Goal: Task Accomplishment & Management: Manage account settings

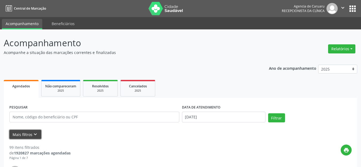
click at [37, 134] on icon "keyboard_arrow_down" at bounding box center [35, 135] width 6 height 6
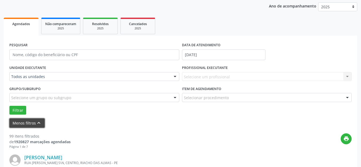
scroll to position [80, 0]
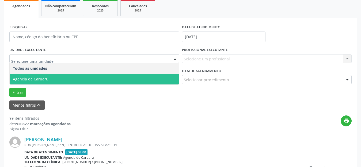
click at [42, 77] on span "Agencia de Caruaru" at bounding box center [31, 79] width 36 height 5
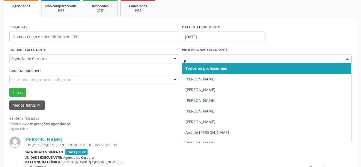
type input "PO"
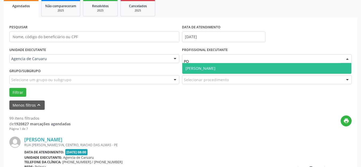
click at [216, 65] on span "[PERSON_NAME]" at bounding box center [267, 68] width 170 height 11
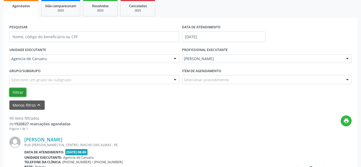
click at [18, 92] on button "Filtrar" at bounding box center [17, 92] width 17 height 9
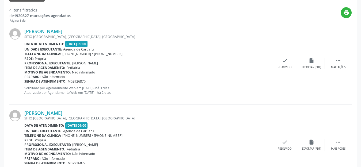
scroll to position [134, 0]
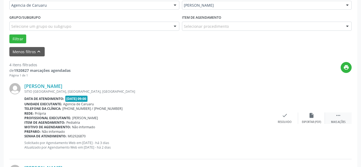
click at [339, 116] on icon "" at bounding box center [339, 116] width 6 height 6
click at [316, 116] on div "alarm_off Não compareceu" at bounding box center [311, 119] width 27 height 12
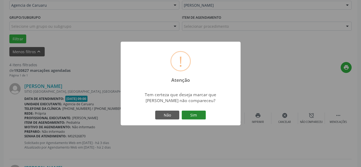
click at [199, 112] on button "Sim" at bounding box center [194, 115] width 24 height 9
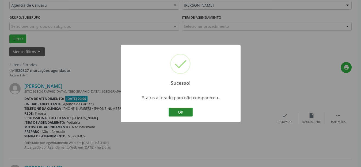
click at [180, 111] on button "OK" at bounding box center [181, 112] width 24 height 9
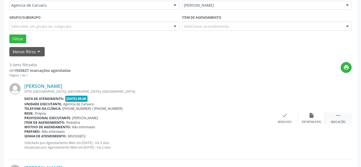
click at [341, 115] on div " Mais ações" at bounding box center [338, 119] width 27 height 12
click at [313, 116] on icon "alarm_off" at bounding box center [312, 116] width 6 height 6
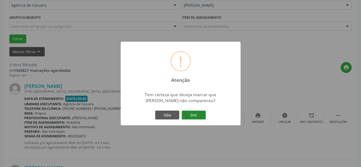
click at [199, 114] on button "Sim" at bounding box center [194, 115] width 24 height 9
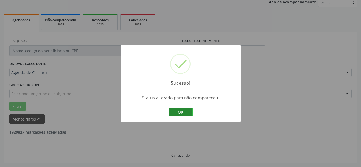
click at [185, 111] on button "OK" at bounding box center [181, 112] width 24 height 9
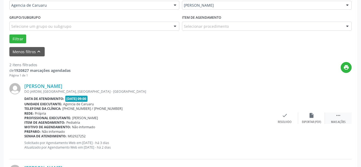
click at [340, 117] on icon "" at bounding box center [339, 116] width 6 height 6
click at [309, 118] on icon "alarm_off" at bounding box center [312, 116] width 6 height 6
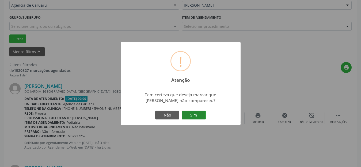
click at [192, 118] on button "Sim" at bounding box center [194, 115] width 24 height 9
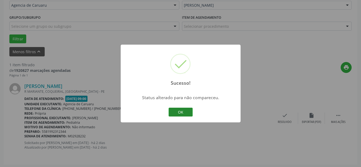
click at [180, 112] on button "OK" at bounding box center [181, 112] width 24 height 9
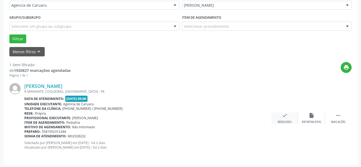
click at [287, 119] on div "check Resolvido" at bounding box center [285, 119] width 27 height 12
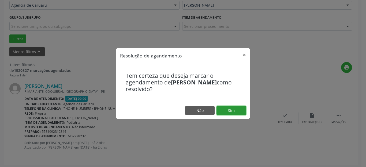
click at [236, 111] on button "Sim" at bounding box center [230, 110] width 29 height 9
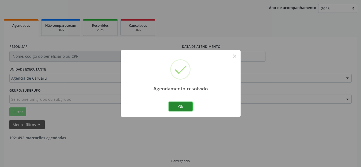
scroll to position [49, 0]
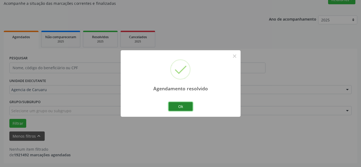
click at [186, 107] on button "Ok" at bounding box center [181, 106] width 24 height 9
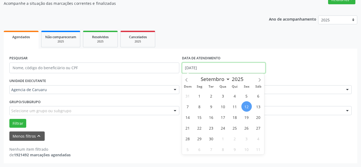
click at [204, 68] on input "[DATE]" at bounding box center [224, 68] width 84 height 11
click at [237, 106] on span "11" at bounding box center [235, 106] width 10 height 10
type input "[DATE]"
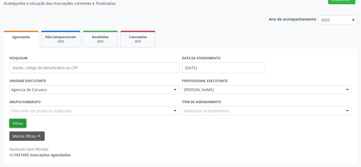
click at [19, 122] on button "Filtrar" at bounding box center [17, 123] width 17 height 9
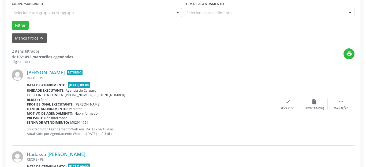
scroll to position [156, 0]
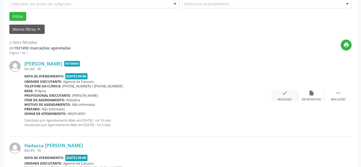
click at [285, 93] on icon "check" at bounding box center [285, 93] width 6 height 6
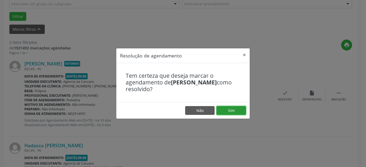
click at [235, 107] on button "Sim" at bounding box center [230, 110] width 29 height 9
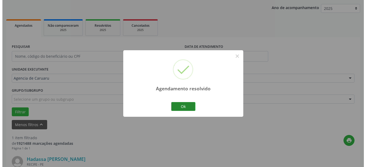
scroll to position [135, 0]
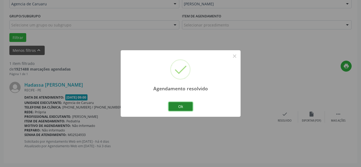
click at [183, 107] on button "Ok" at bounding box center [181, 106] width 24 height 9
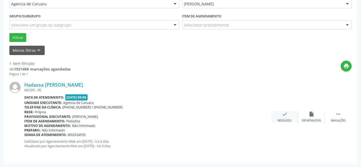
click at [285, 118] on div "check Resolvido" at bounding box center [285, 117] width 27 height 12
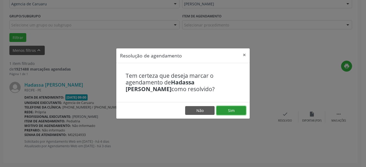
click at [237, 111] on button "Sim" at bounding box center [230, 110] width 29 height 9
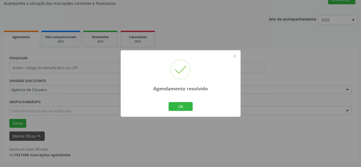
scroll to position [49, 0]
click at [186, 102] on div "Ok Cancel" at bounding box center [180, 106] width 27 height 11
click at [181, 105] on button "Ok" at bounding box center [181, 106] width 24 height 9
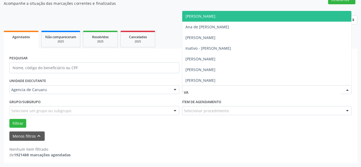
type input "VAL"
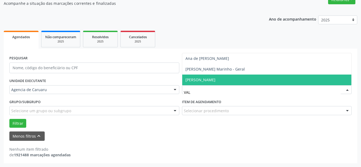
click at [191, 80] on span "[PERSON_NAME]" at bounding box center [201, 79] width 30 height 5
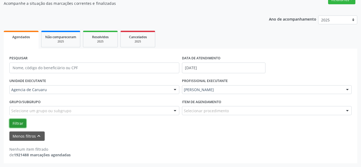
click at [17, 123] on button "Filtrar" at bounding box center [17, 123] width 17 height 9
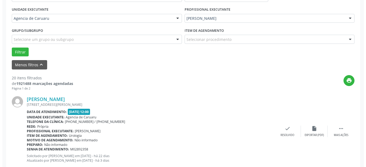
scroll to position [147, 0]
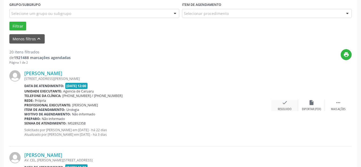
click at [282, 108] on div "Resolvido" at bounding box center [285, 110] width 14 height 4
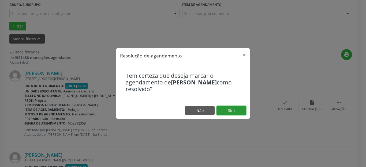
click at [235, 109] on button "Sim" at bounding box center [230, 110] width 29 height 9
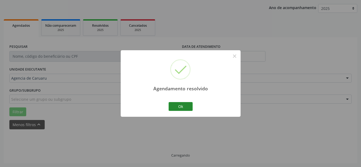
scroll to position [66, 0]
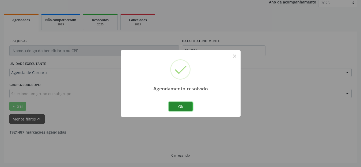
click at [190, 105] on button "Ok" at bounding box center [181, 106] width 24 height 9
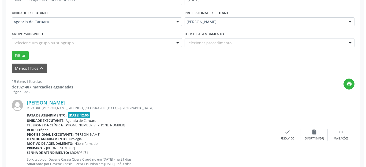
scroll to position [120, 0]
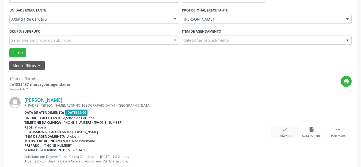
click at [285, 130] on icon "check" at bounding box center [285, 130] width 6 height 6
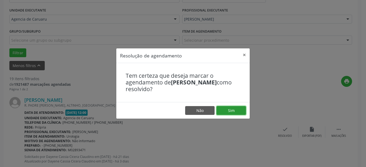
click at [236, 108] on button "Sim" at bounding box center [230, 110] width 29 height 9
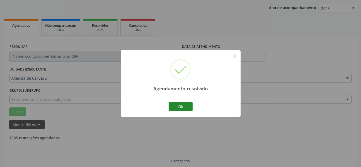
scroll to position [66, 0]
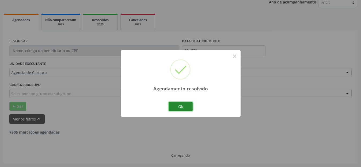
click at [177, 106] on button "Ok" at bounding box center [181, 106] width 24 height 9
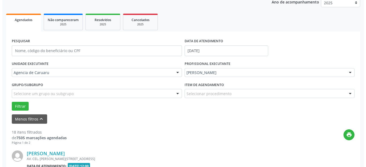
scroll to position [93, 0]
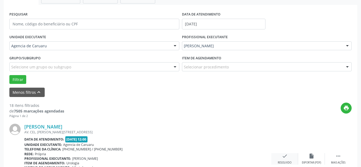
click at [288, 158] on div "check Resolvido" at bounding box center [285, 159] width 27 height 12
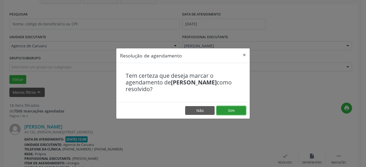
click at [231, 109] on button "Sim" at bounding box center [230, 110] width 29 height 9
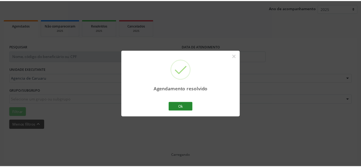
scroll to position [66, 0]
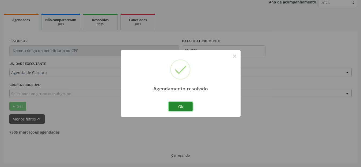
click at [183, 104] on button "Ok" at bounding box center [181, 106] width 24 height 9
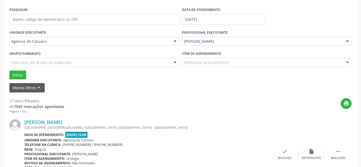
scroll to position [147, 0]
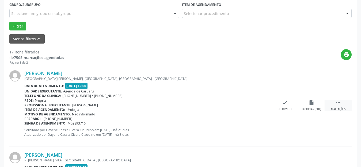
click at [335, 105] on div " Mais ações" at bounding box center [338, 106] width 27 height 12
click at [306, 104] on div "alarm_off Não compareceu" at bounding box center [311, 106] width 27 height 12
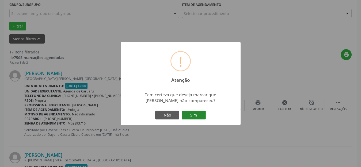
click at [192, 112] on button "Sim" at bounding box center [194, 115] width 24 height 9
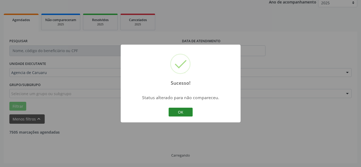
scroll to position [66, 0]
click at [184, 111] on button "OK" at bounding box center [181, 112] width 24 height 9
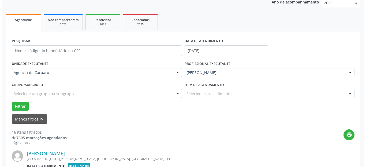
scroll to position [147, 0]
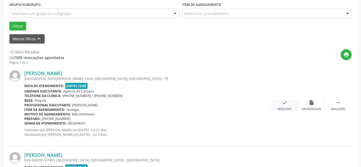
click at [281, 107] on div "check Resolvido" at bounding box center [285, 106] width 27 height 12
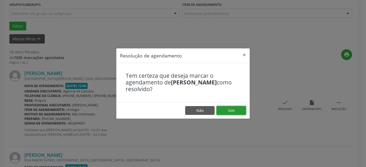
click at [231, 110] on button "Sim" at bounding box center [230, 110] width 29 height 9
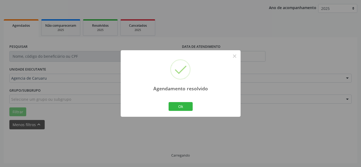
scroll to position [66, 0]
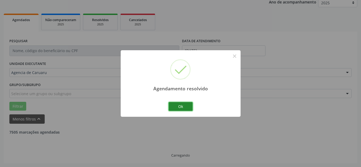
click at [180, 108] on button "Ok" at bounding box center [181, 106] width 24 height 9
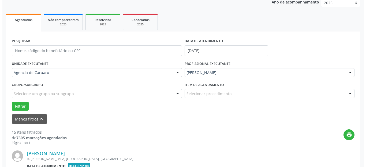
scroll to position [147, 0]
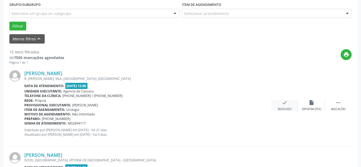
click at [285, 107] on div "check Resolvido" at bounding box center [285, 106] width 27 height 12
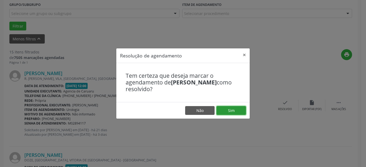
click at [235, 112] on button "Sim" at bounding box center [230, 110] width 29 height 9
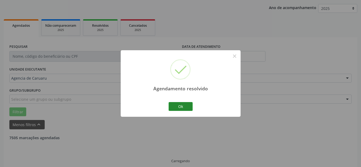
scroll to position [66, 0]
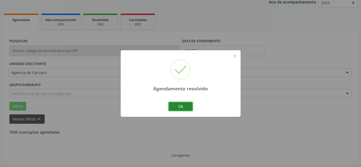
click at [178, 106] on button "Ok" at bounding box center [181, 106] width 24 height 9
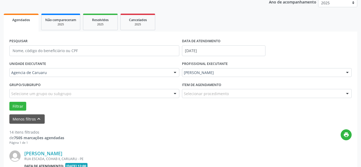
scroll to position [120, 0]
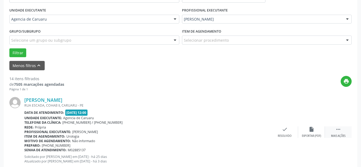
click at [341, 131] on div " Mais ações" at bounding box center [338, 133] width 27 height 12
click at [310, 131] on icon "alarm_off" at bounding box center [312, 130] width 6 height 6
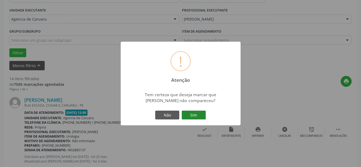
click at [201, 118] on button "Sim" at bounding box center [194, 115] width 24 height 9
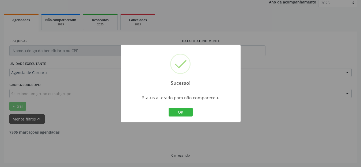
scroll to position [66, 0]
click at [185, 112] on button "OK" at bounding box center [181, 112] width 24 height 9
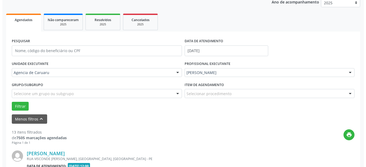
scroll to position [120, 0]
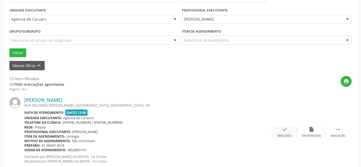
click at [286, 133] on div "check Resolvido" at bounding box center [285, 133] width 27 height 12
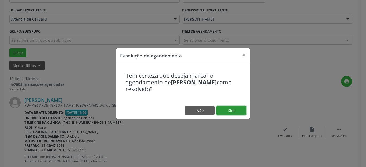
click at [233, 111] on button "Sim" at bounding box center [230, 110] width 29 height 9
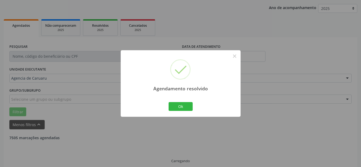
scroll to position [66, 0]
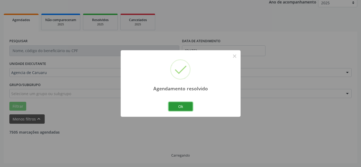
click at [182, 105] on button "Ok" at bounding box center [181, 106] width 24 height 9
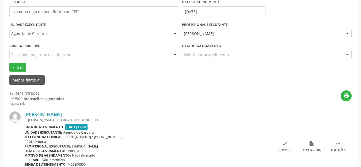
scroll to position [120, 0]
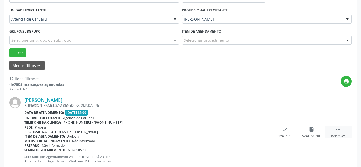
click at [335, 131] on div " Mais ações" at bounding box center [338, 133] width 27 height 12
click at [315, 129] on div "alarm_off Não compareceu" at bounding box center [311, 133] width 27 height 12
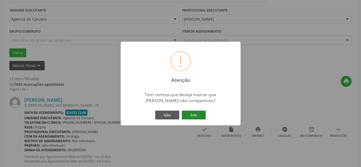
click at [192, 115] on button "Sim" at bounding box center [194, 115] width 24 height 9
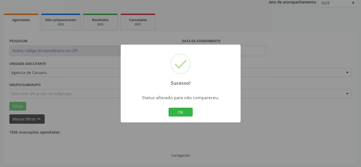
scroll to position [66, 0]
click at [181, 111] on button "OK" at bounding box center [181, 112] width 24 height 9
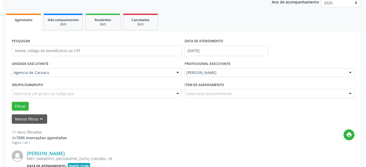
scroll to position [120, 0]
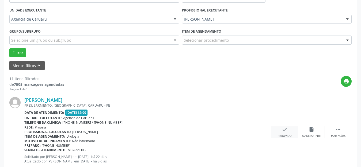
click at [286, 132] on icon "check" at bounding box center [285, 130] width 6 height 6
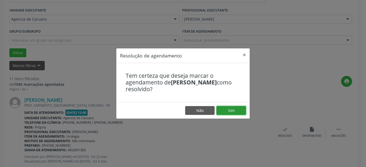
click at [237, 111] on button "Sim" at bounding box center [230, 110] width 29 height 9
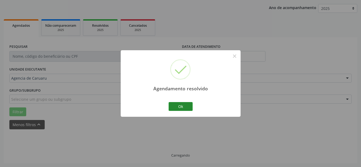
scroll to position [66, 0]
click at [179, 105] on button "Ok" at bounding box center [181, 106] width 24 height 9
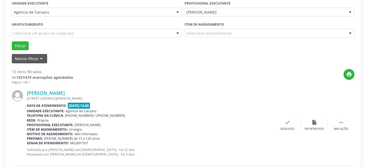
scroll to position [147, 0]
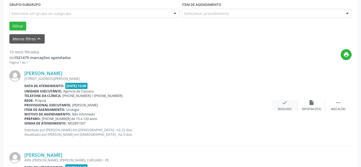
click at [287, 106] on div "check Resolvido" at bounding box center [285, 106] width 27 height 12
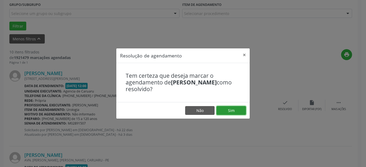
click at [235, 110] on button "Sim" at bounding box center [230, 110] width 29 height 9
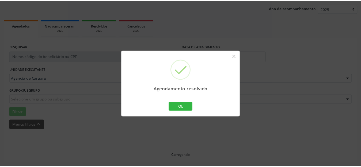
scroll to position [66, 0]
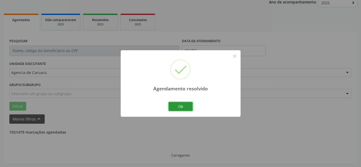
click at [188, 107] on button "Ok" at bounding box center [181, 106] width 24 height 9
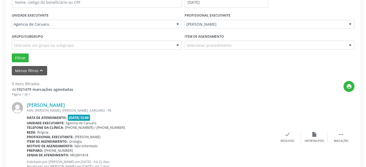
scroll to position [120, 0]
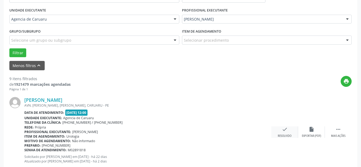
click at [286, 130] on icon "check" at bounding box center [285, 130] width 6 height 6
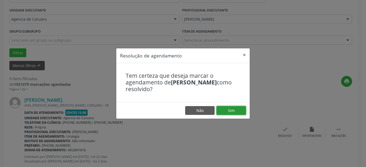
click at [238, 113] on button "Sim" at bounding box center [230, 110] width 29 height 9
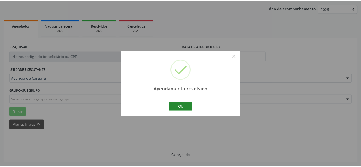
scroll to position [66, 0]
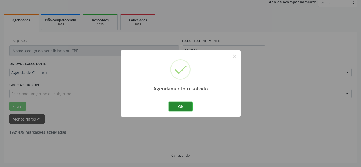
click at [191, 109] on button "Ok" at bounding box center [181, 106] width 24 height 9
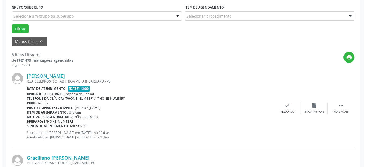
scroll to position [147, 0]
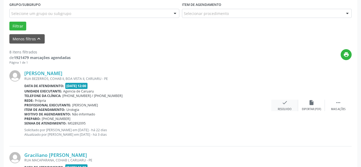
click at [284, 104] on icon "check" at bounding box center [285, 103] width 6 height 6
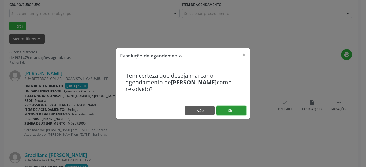
click at [232, 108] on button "Sim" at bounding box center [230, 110] width 29 height 9
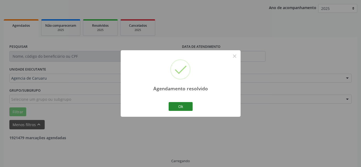
scroll to position [66, 0]
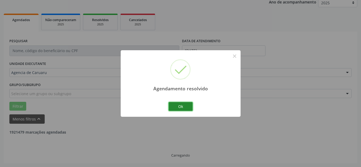
click at [189, 103] on button "Ok" at bounding box center [181, 106] width 24 height 9
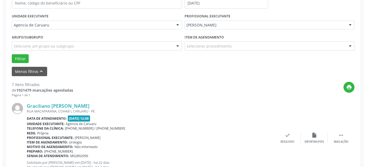
scroll to position [120, 0]
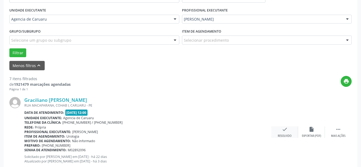
click at [283, 135] on div "Resolvido" at bounding box center [285, 136] width 14 height 4
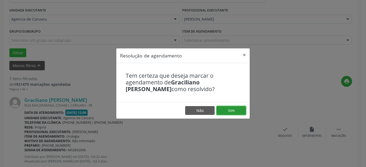
click at [238, 112] on button "Sim" at bounding box center [230, 110] width 29 height 9
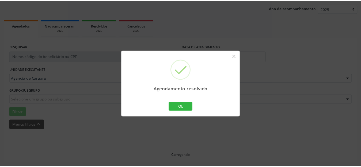
scroll to position [66, 0]
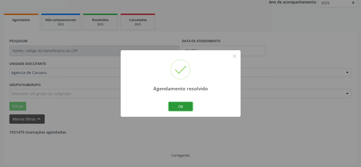
click at [176, 105] on button "Ok" at bounding box center [181, 106] width 24 height 9
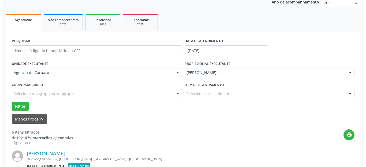
scroll to position [120, 0]
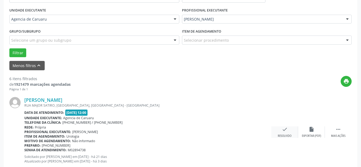
click at [282, 133] on div "check Resolvido" at bounding box center [285, 133] width 27 height 12
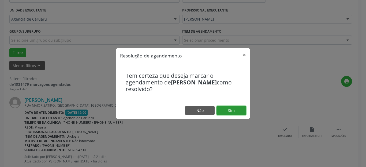
click at [234, 112] on button "Sim" at bounding box center [230, 110] width 29 height 9
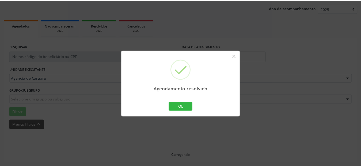
scroll to position [66, 0]
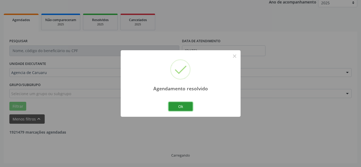
click at [179, 107] on button "Ok" at bounding box center [181, 106] width 24 height 9
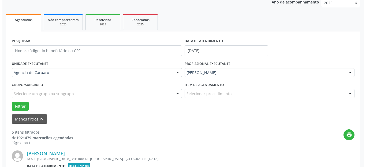
scroll to position [120, 0]
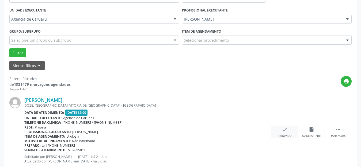
click at [285, 132] on icon "check" at bounding box center [285, 130] width 6 height 6
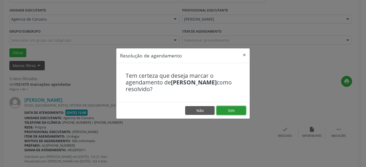
click at [241, 111] on button "Sim" at bounding box center [230, 110] width 29 height 9
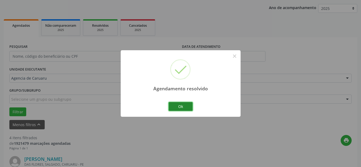
click at [184, 108] on button "Ok" at bounding box center [181, 106] width 24 height 9
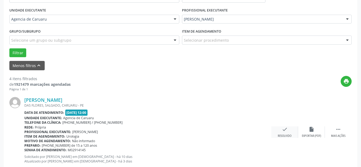
click at [284, 131] on icon "check" at bounding box center [285, 130] width 6 height 6
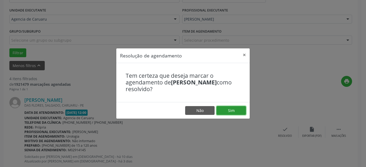
click at [235, 111] on button "Sim" at bounding box center [230, 110] width 29 height 9
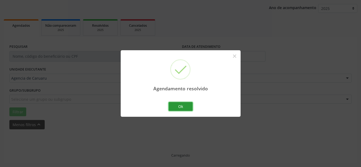
click at [183, 104] on button "Ok" at bounding box center [181, 106] width 24 height 9
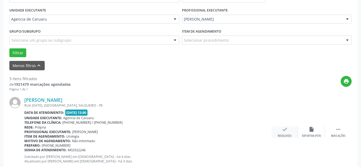
click at [288, 133] on div "check Resolvido" at bounding box center [285, 133] width 27 height 12
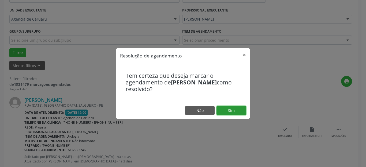
click at [238, 111] on button "Sim" at bounding box center [230, 110] width 29 height 9
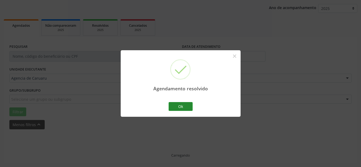
scroll to position [66, 0]
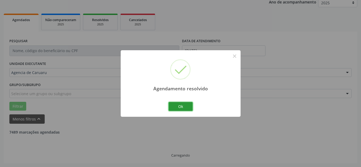
click at [183, 107] on button "Ok" at bounding box center [181, 106] width 24 height 9
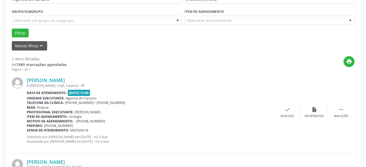
scroll to position [147, 0]
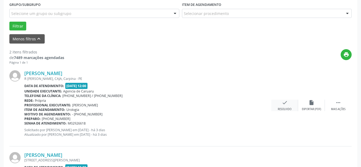
click at [283, 109] on div "Resolvido" at bounding box center [285, 110] width 14 height 4
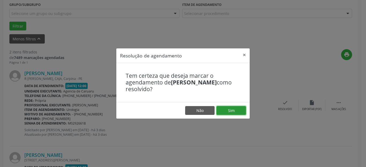
click at [231, 111] on button "Sim" at bounding box center [230, 110] width 29 height 9
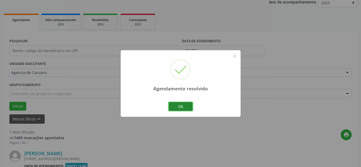
click at [180, 105] on button "Ok" at bounding box center [181, 106] width 24 height 9
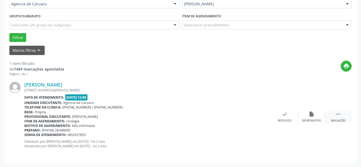
click at [336, 111] on icon "" at bounding box center [339, 114] width 6 height 6
click at [314, 117] on div "alarm_off Não compareceu" at bounding box center [311, 117] width 27 height 12
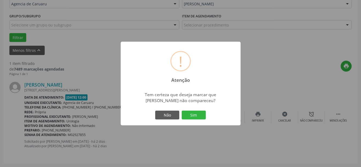
click at [206, 117] on div "Não Sim" at bounding box center [180, 115] width 53 height 11
click at [199, 117] on button "Sim" at bounding box center [194, 115] width 24 height 9
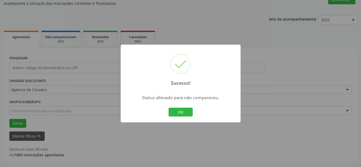
scroll to position [49, 0]
click at [186, 110] on button "OK" at bounding box center [181, 112] width 24 height 9
